Goal: Information Seeking & Learning: Find specific fact

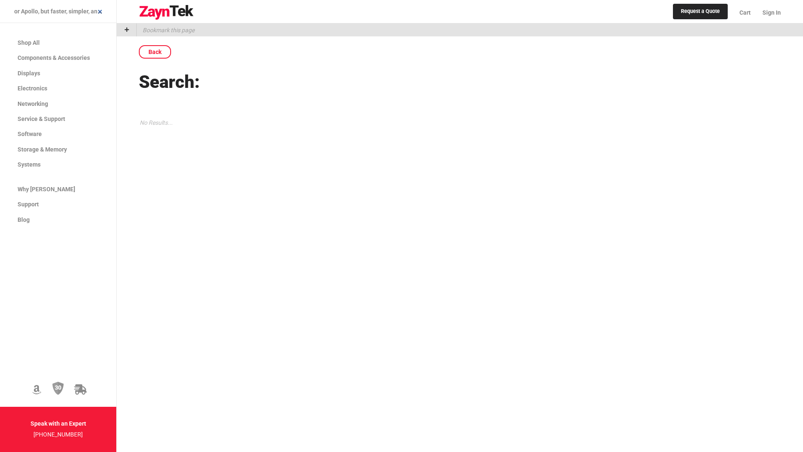
scroll to position [0, 467]
type input "Hey! Just launched Punave — an AI-powered sales platform with unlimited lead ge…"
